Goal: Check status: Check status

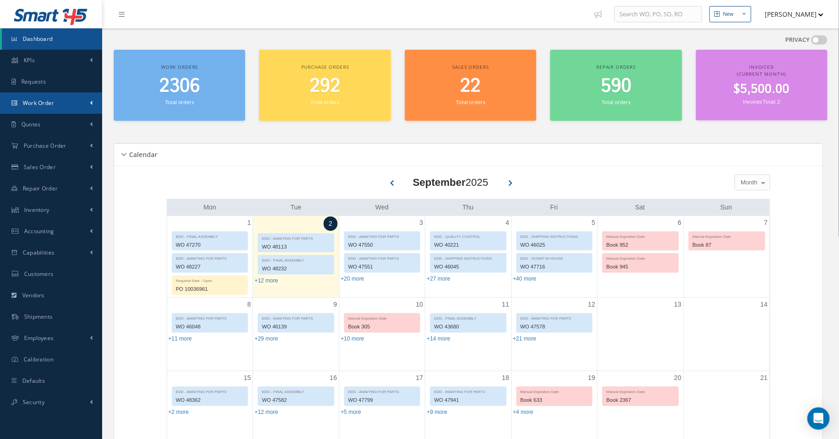
click at [48, 105] on span "Work Order" at bounding box center [39, 103] width 32 height 8
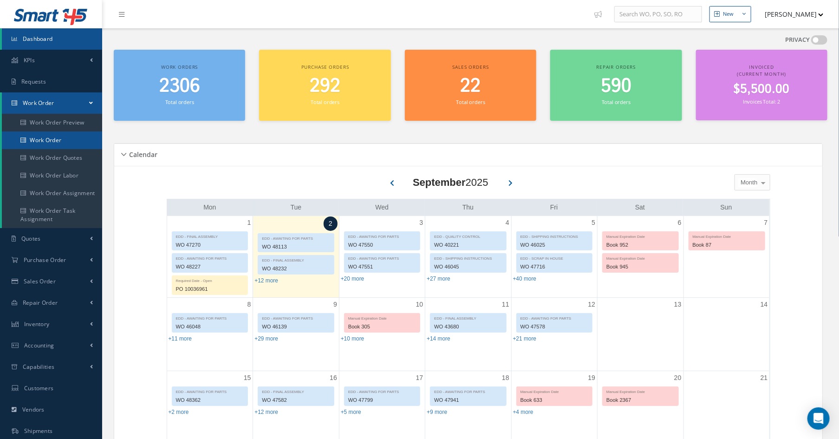
click at [57, 142] on link "Work Order" at bounding box center [52, 140] width 100 height 18
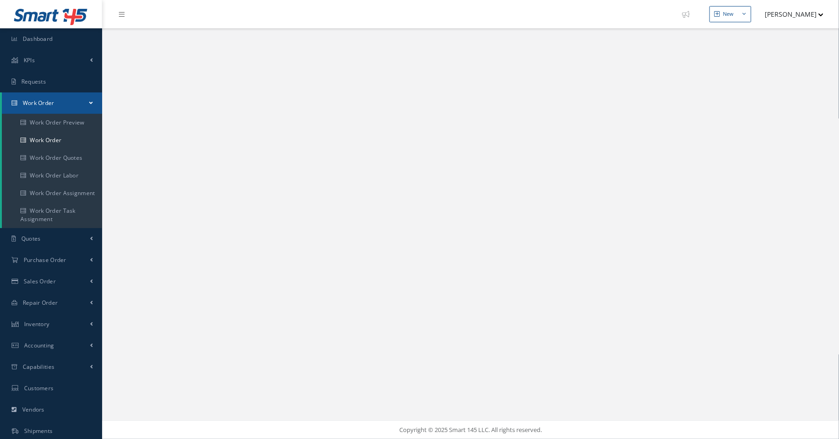
select select "25"
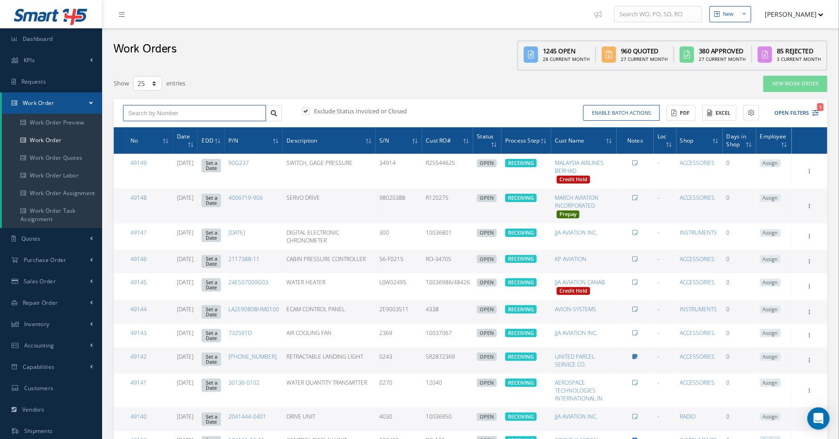
click at [176, 107] on input "text" at bounding box center [194, 113] width 143 height 17
type input "47112"
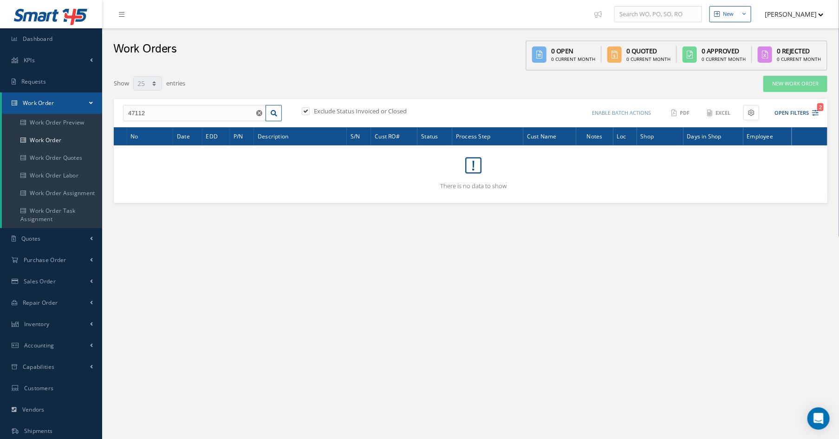
click at [309, 111] on label at bounding box center [310, 111] width 2 height 8
click at [307, 111] on input "checkbox" at bounding box center [305, 112] width 6 height 6
checkbox input "false"
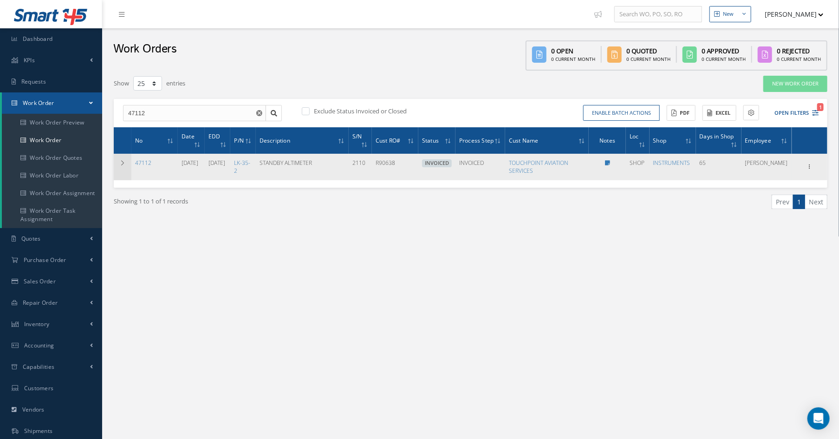
click at [123, 162] on icon at bounding box center [122, 163] width 7 height 6
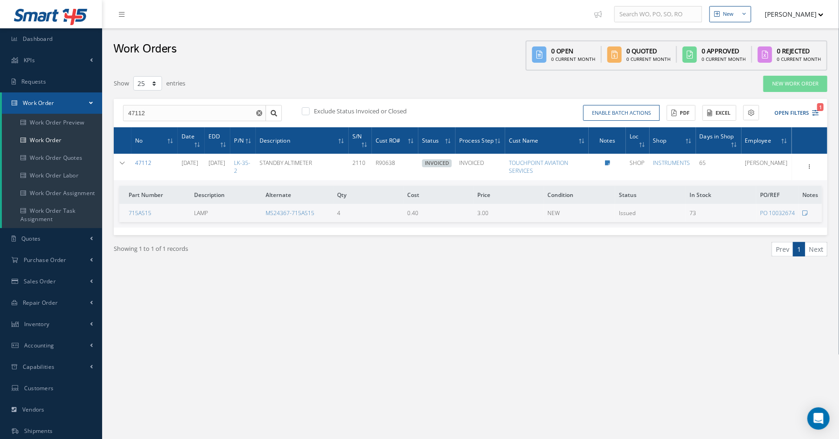
click at [150, 160] on link "47112" at bounding box center [143, 163] width 16 height 8
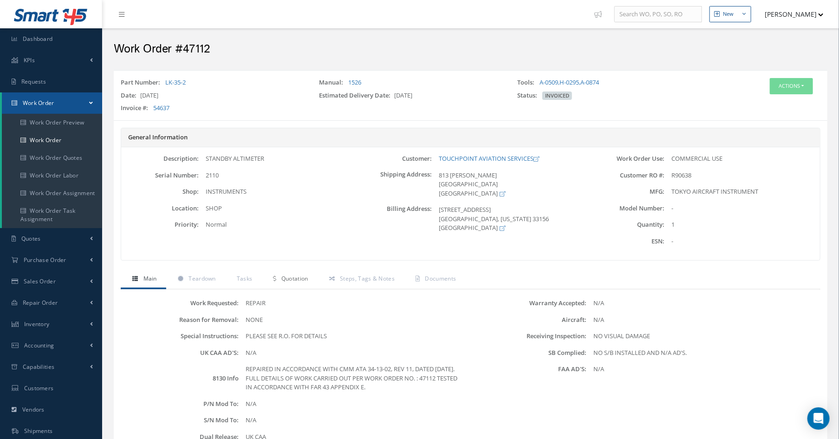
click at [293, 281] on span "Quotation" at bounding box center [295, 279] width 27 height 8
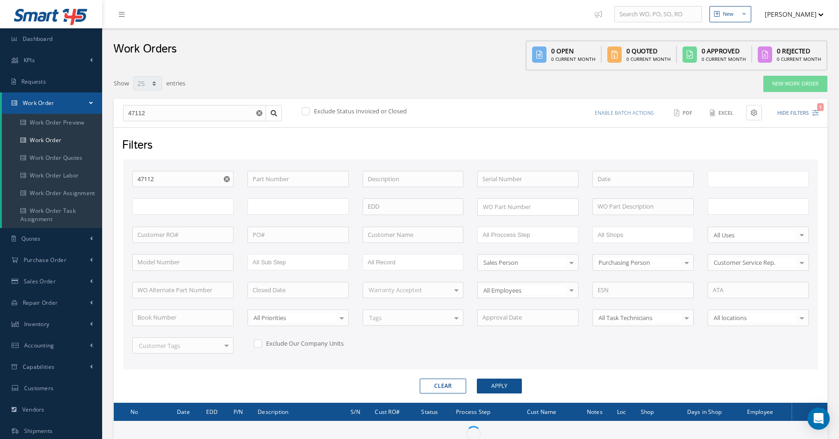
select select "25"
type input "All Work Request"
type input "All Work Performed"
type input "All Status"
type input "WO Part Status"
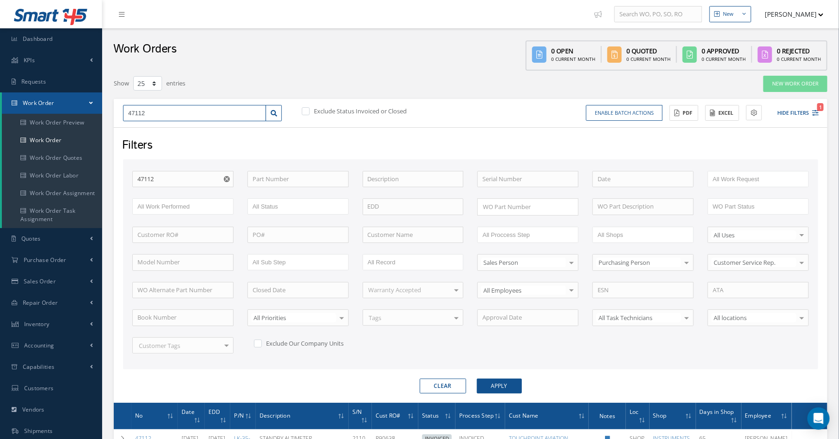
drag, startPoint x: 177, startPoint y: 110, endPoint x: 113, endPoint y: 111, distance: 63.7
click at [113, 111] on div "Show 10 25 50 100 entries New Work Order 47112 Exclude Status Invoiced or Close…" at bounding box center [471, 291] width 728 height 433
click at [166, 113] on input "47112" at bounding box center [194, 113] width 143 height 17
type input "4711"
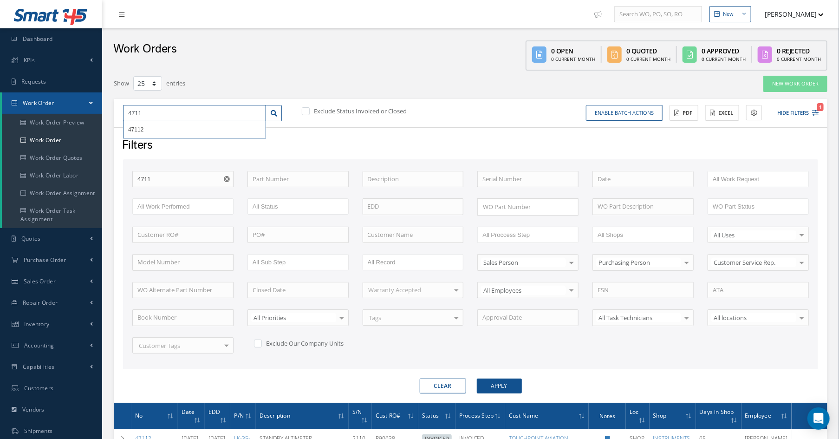
type input "471"
type input "4712"
type input "47122"
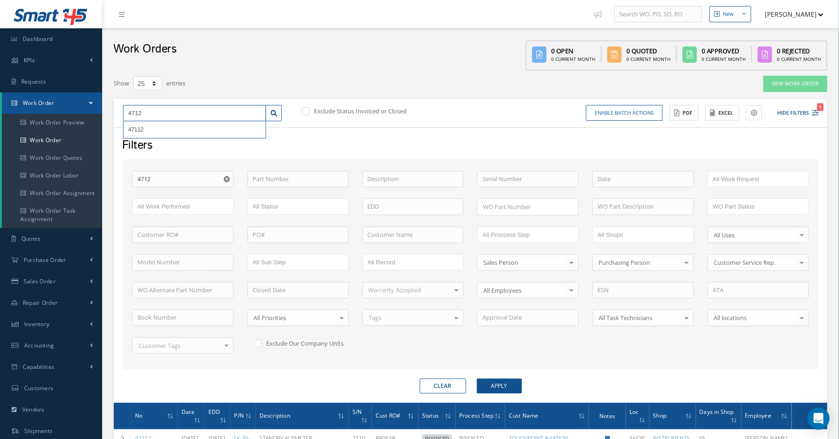
type input "47122"
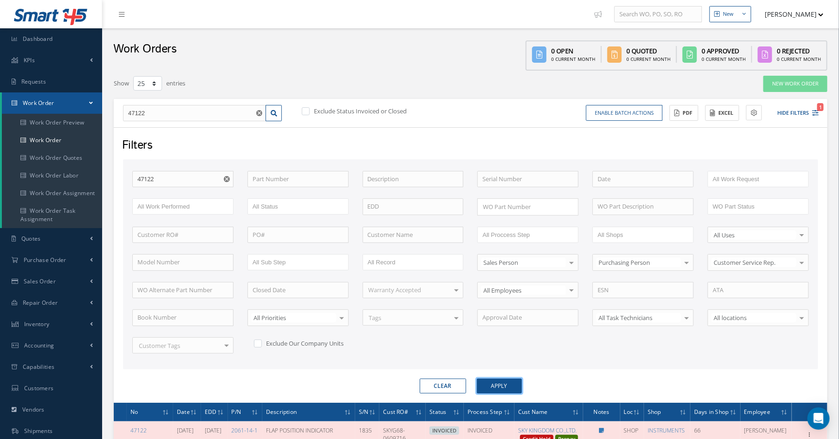
click at [492, 386] on button "Apply" at bounding box center [499, 386] width 45 height 15
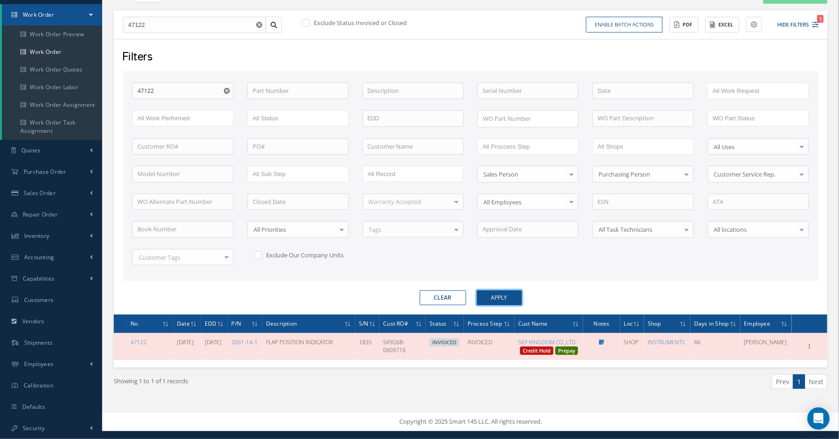
scroll to position [101, 0]
click at [136, 338] on link "47122" at bounding box center [139, 342] width 16 height 8
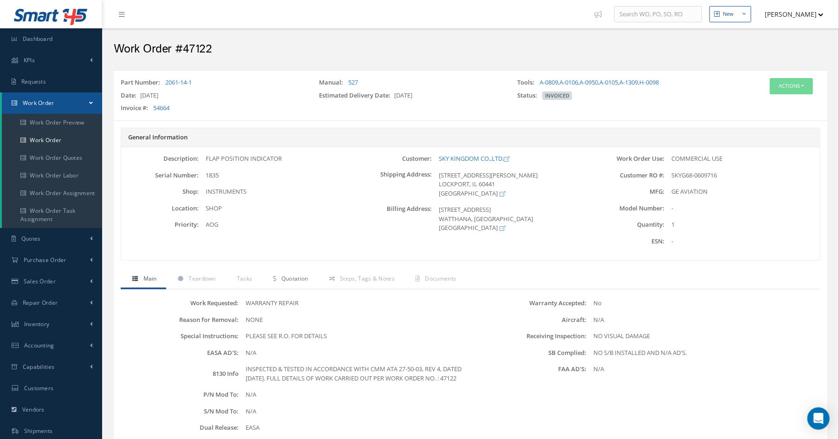
click at [290, 280] on span "Quotation" at bounding box center [295, 279] width 27 height 8
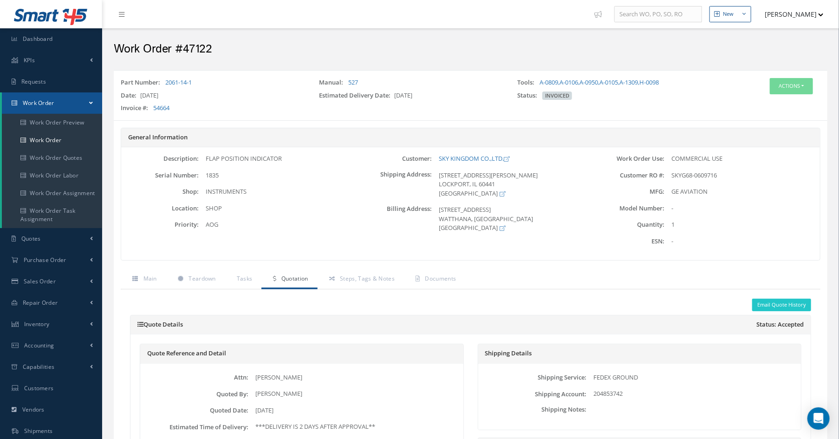
click at [309, 42] on div "Work Order #47122" at bounding box center [471, 47] width 728 height 28
click at [42, 136] on link "Work Order" at bounding box center [52, 140] width 100 height 18
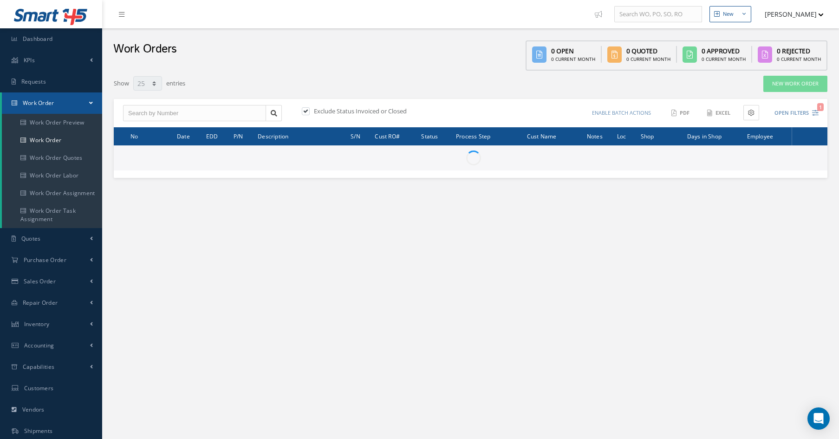
select select "25"
click at [220, 110] on input "text" at bounding box center [194, 113] width 143 height 17
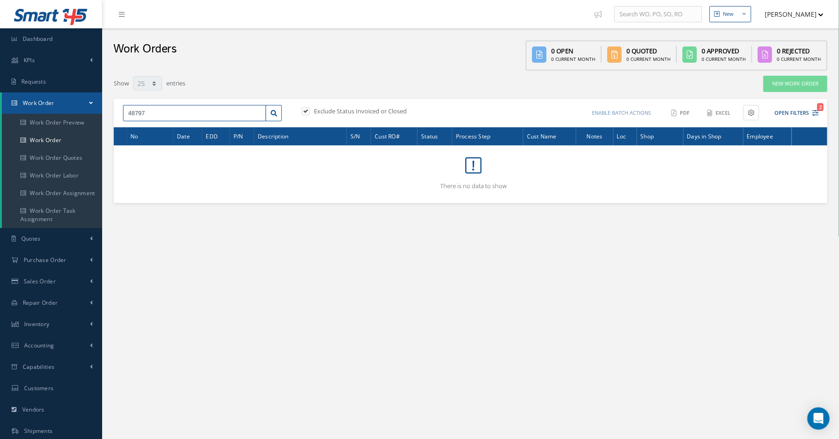
click at [160, 112] on input "48797" at bounding box center [194, 113] width 143 height 17
click at [303, 79] on div "Show 10 25 50 100 entries" at bounding box center [319, 83] width 425 height 17
click at [181, 118] on input "48797" at bounding box center [194, 113] width 143 height 17
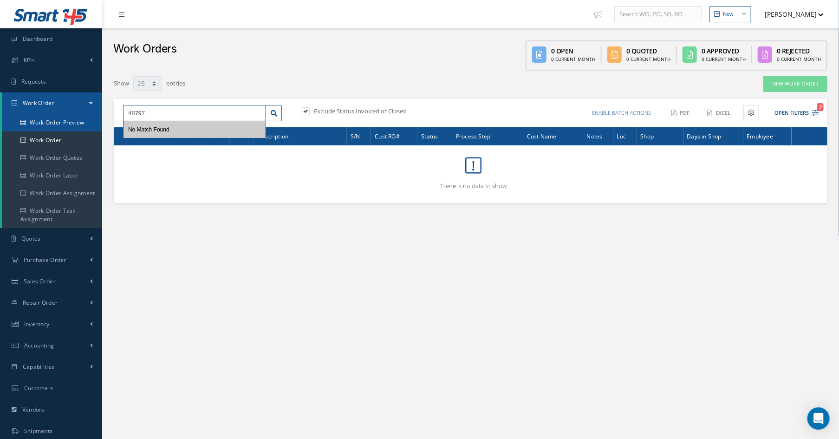
drag, startPoint x: 141, startPoint y: 114, endPoint x: 91, endPoint y: 115, distance: 50.6
click at [91, 115] on div "Smart 145 Dashboard KPIs Work Order Accounting Requests Work Order Work Order P…" at bounding box center [419, 263] width 839 height 527
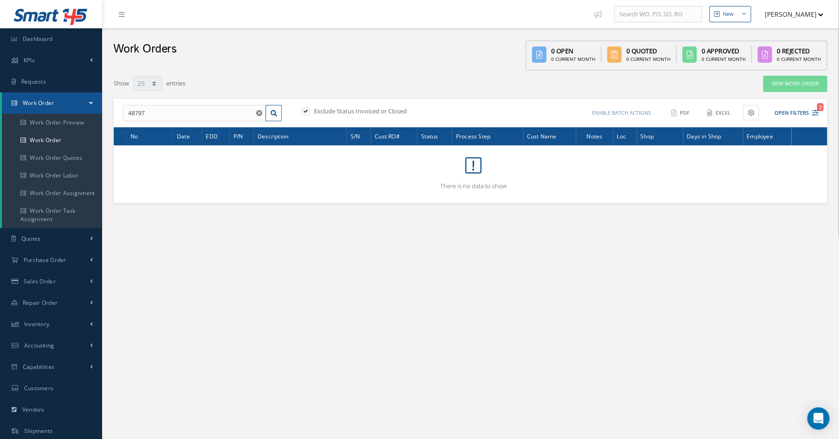
click at [316, 71] on div "Show 10 25 50 100 entries New Work Order 48797 No Match Found Exclude Status In…" at bounding box center [470, 146] width 723 height 151
click at [169, 111] on input "48797" at bounding box center [194, 113] width 143 height 17
type input "48872"
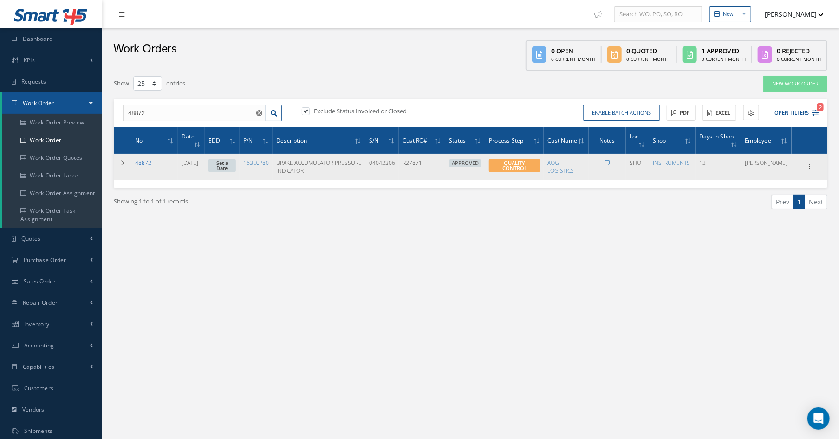
click at [143, 164] on link "48872" at bounding box center [143, 163] width 16 height 8
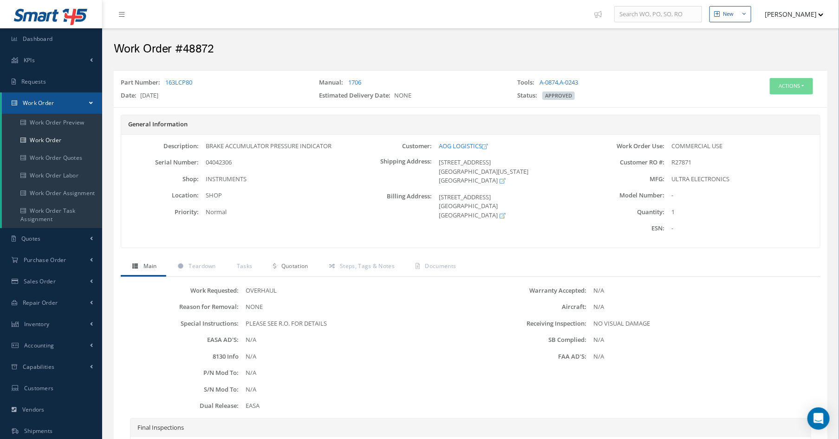
click at [288, 266] on span "Quotation" at bounding box center [295, 266] width 27 height 8
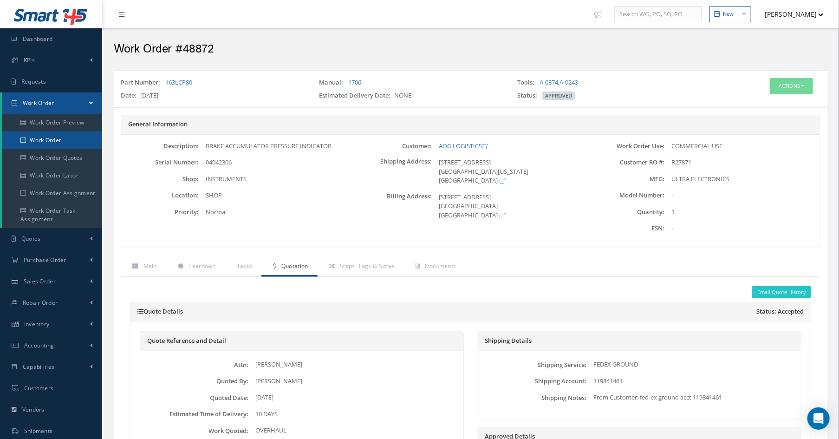
click at [60, 140] on link "Work Order" at bounding box center [52, 140] width 100 height 18
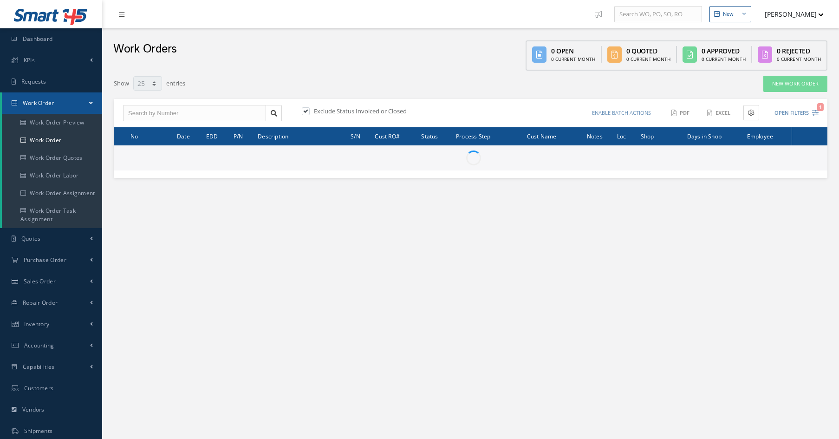
select select "25"
click at [210, 114] on input "text" at bounding box center [194, 113] width 143 height 17
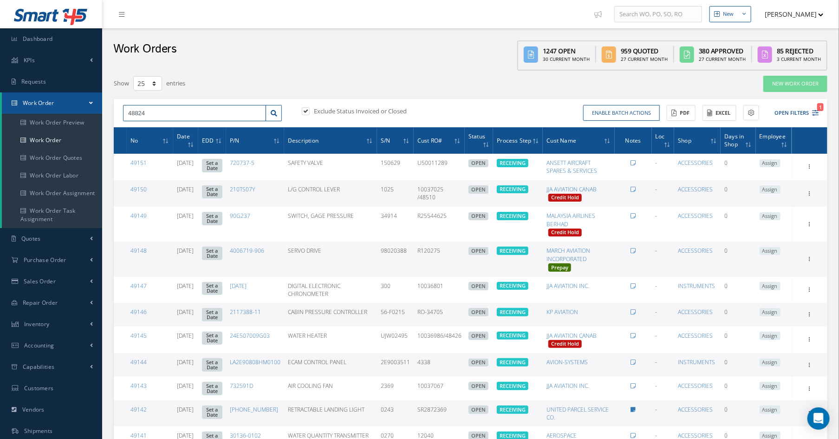
type input "48824"
